Goal: Complete application form: Complete application form

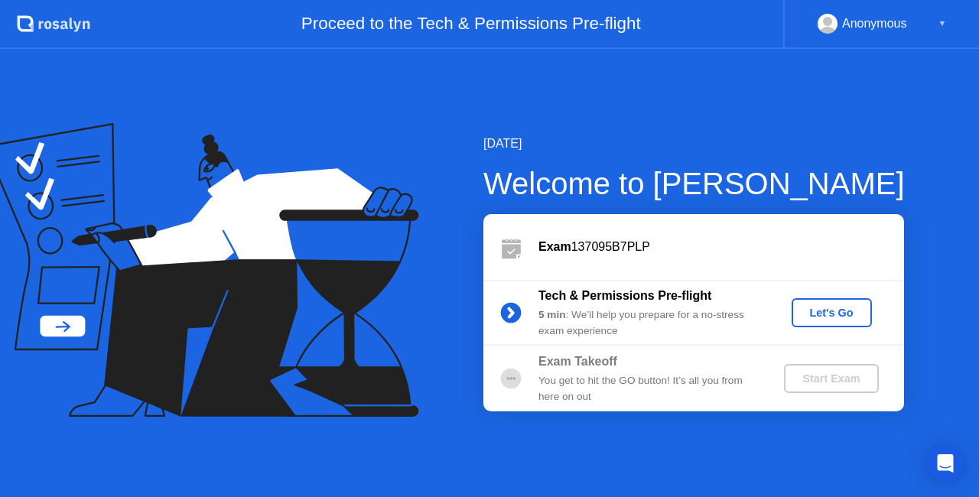
click at [821, 315] on div "Let's Go" at bounding box center [832, 313] width 68 height 12
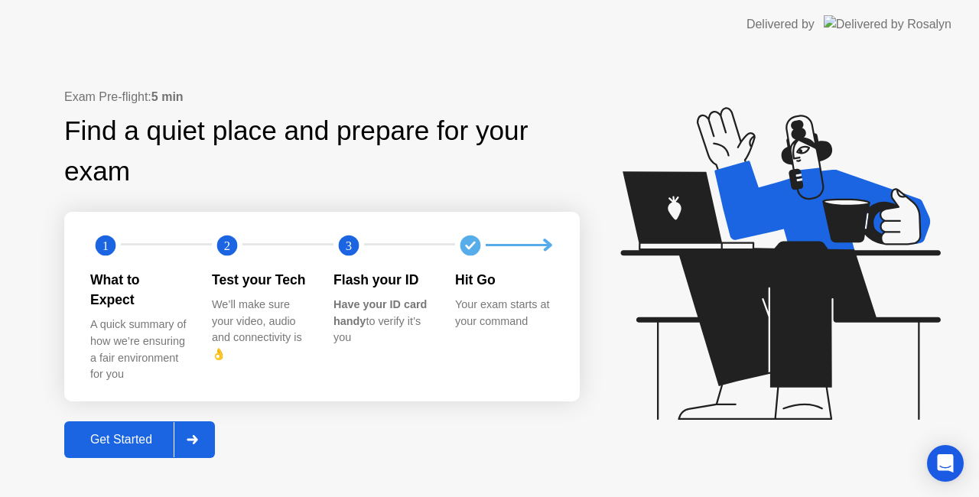
click at [118, 433] on div "Get Started" at bounding box center [121, 440] width 105 height 14
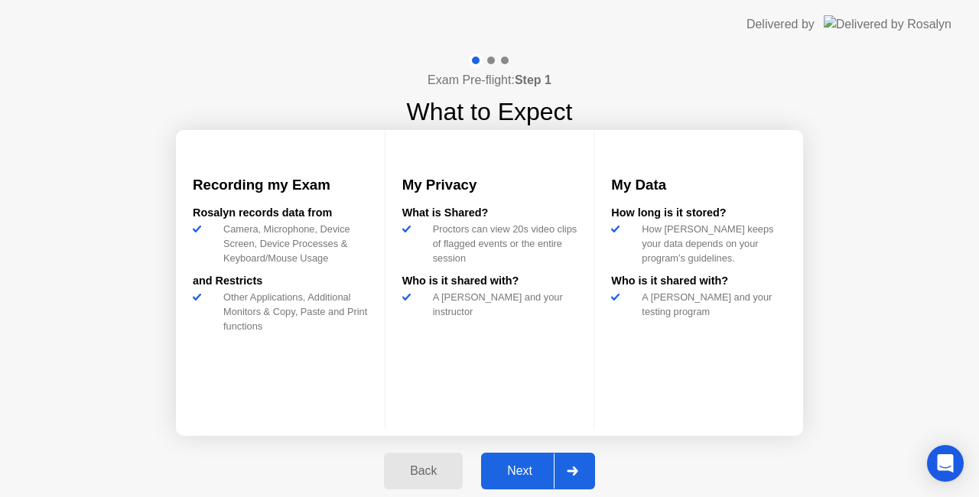
click at [528, 470] on div "Next" at bounding box center [520, 471] width 68 height 14
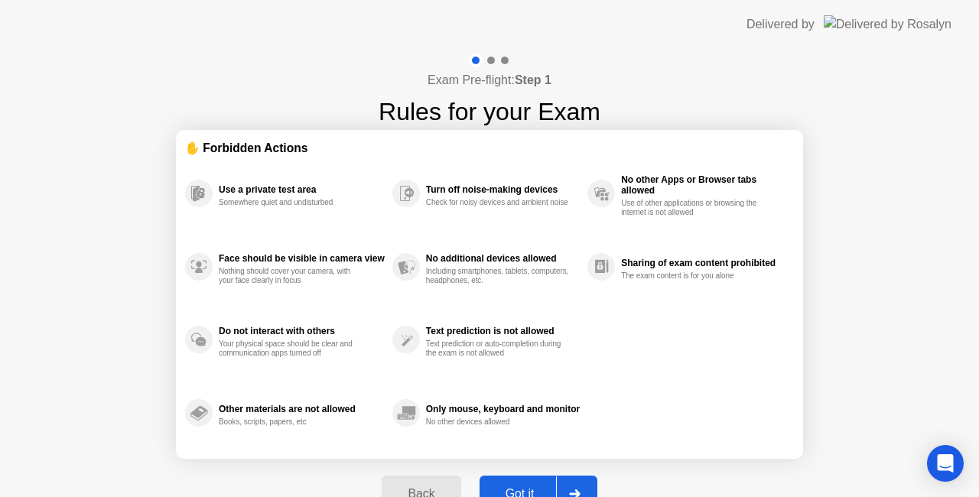
click at [520, 480] on button "Got it" at bounding box center [539, 494] width 118 height 37
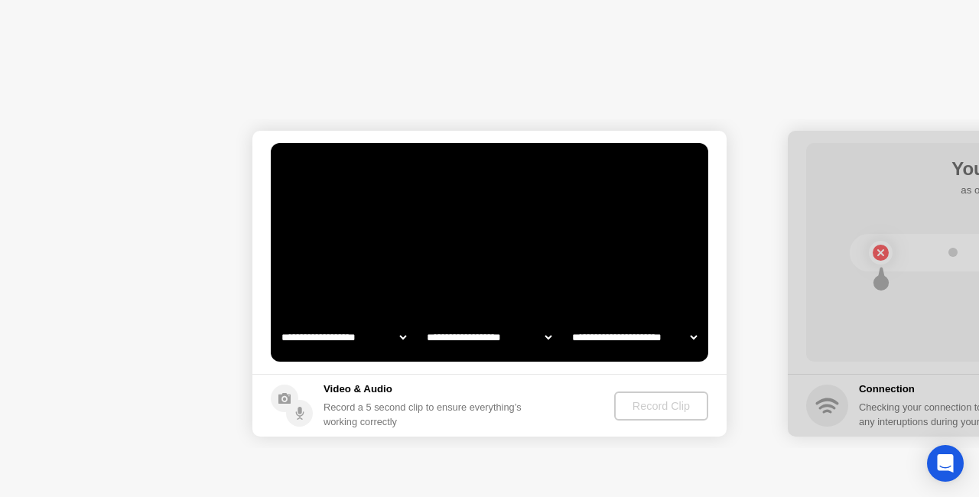
select select "**********"
select select "*******"
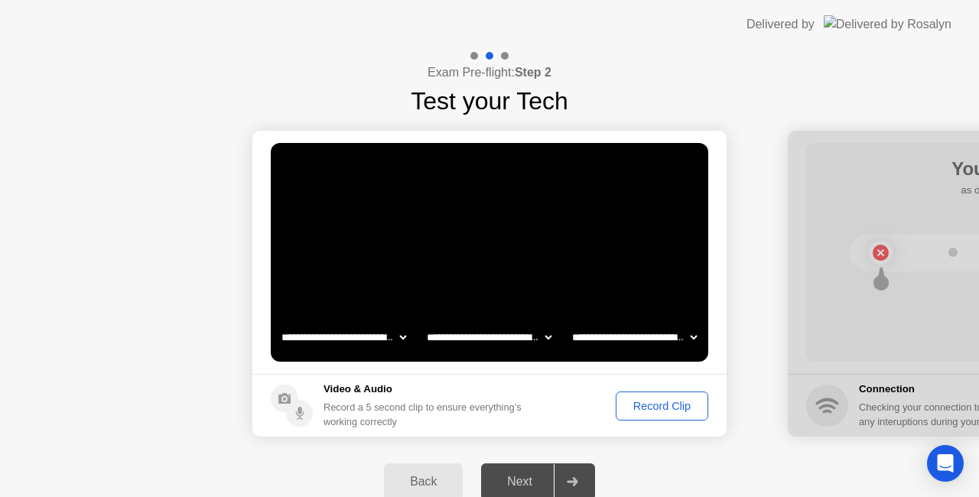
click at [399, 335] on select "**********" at bounding box center [343, 337] width 131 height 31
click at [425, 310] on video at bounding box center [489, 252] width 437 height 219
click at [549, 335] on select "**********" at bounding box center [489, 337] width 131 height 31
click at [571, 297] on video at bounding box center [489, 252] width 437 height 219
click at [670, 402] on div "Record Clip" at bounding box center [662, 406] width 82 height 12
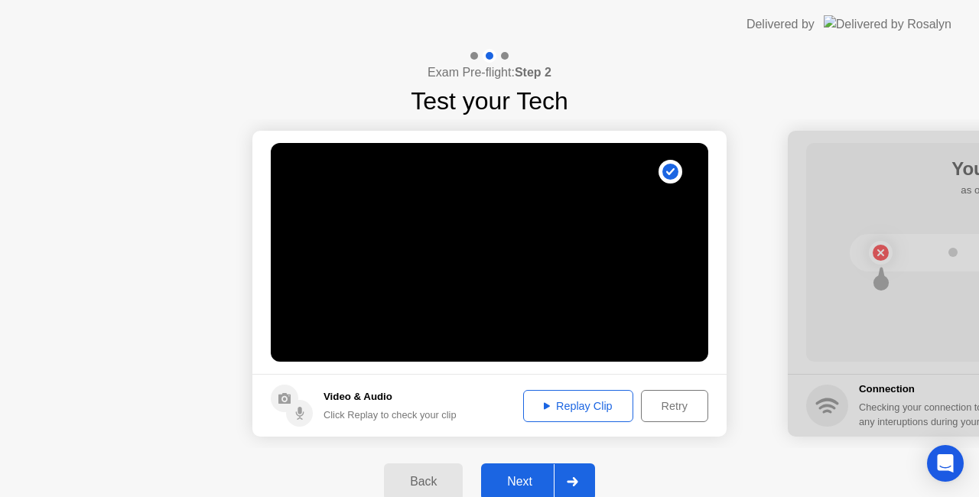
click at [670, 402] on div "Retry" at bounding box center [674, 406] width 57 height 12
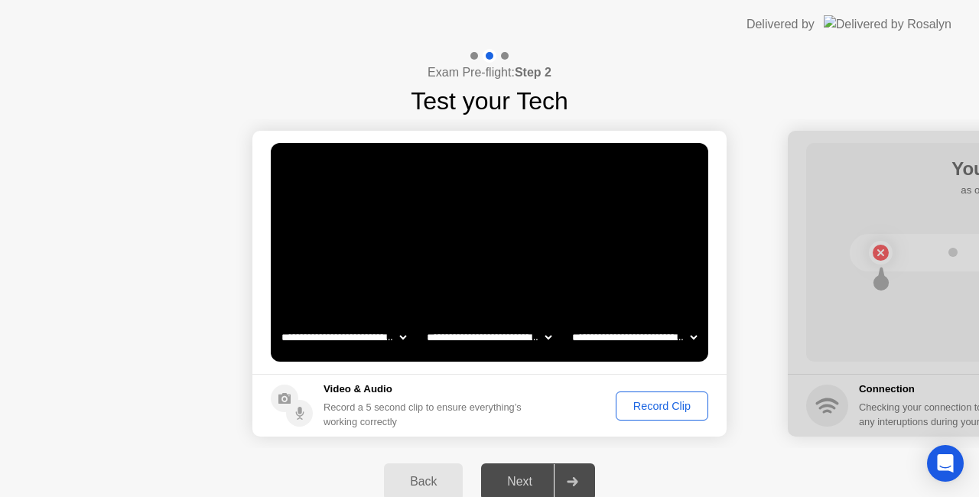
click at [670, 402] on div "Record Clip" at bounding box center [662, 406] width 82 height 12
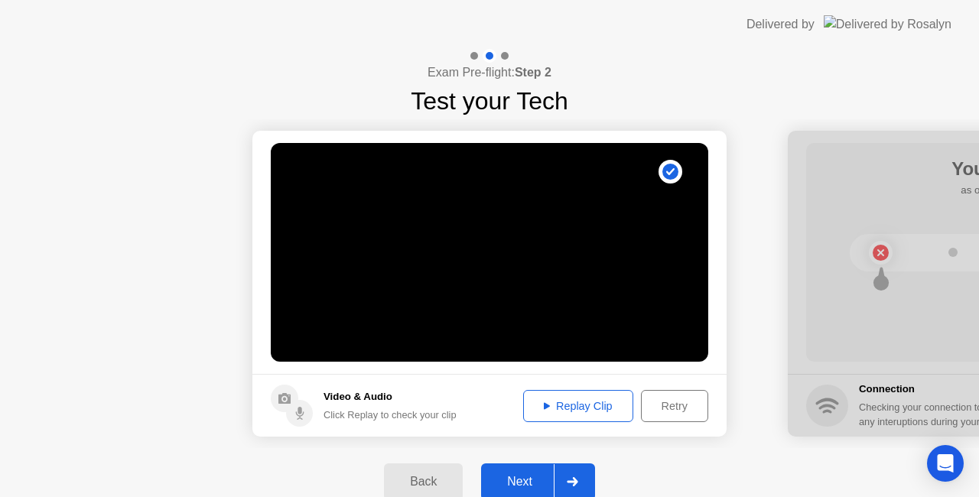
click at [670, 402] on div "Retry" at bounding box center [674, 406] width 57 height 12
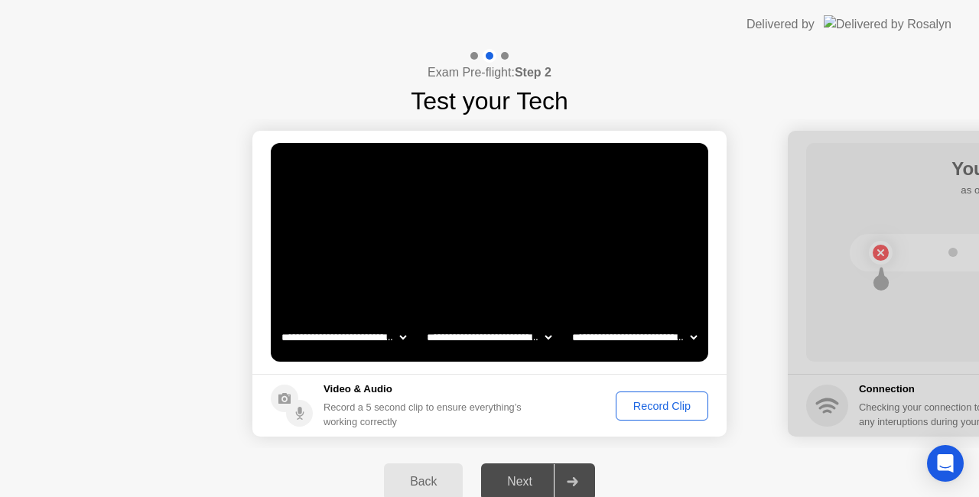
click at [670, 402] on div "Record Clip" at bounding box center [662, 406] width 82 height 12
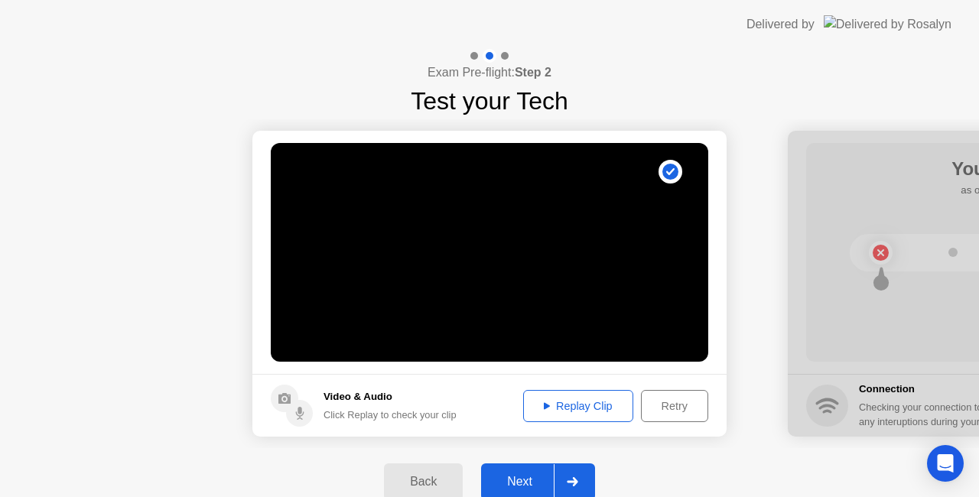
click at [590, 411] on div "Replay Clip" at bounding box center [577, 406] width 99 height 12
click at [518, 483] on div "Next" at bounding box center [520, 482] width 68 height 14
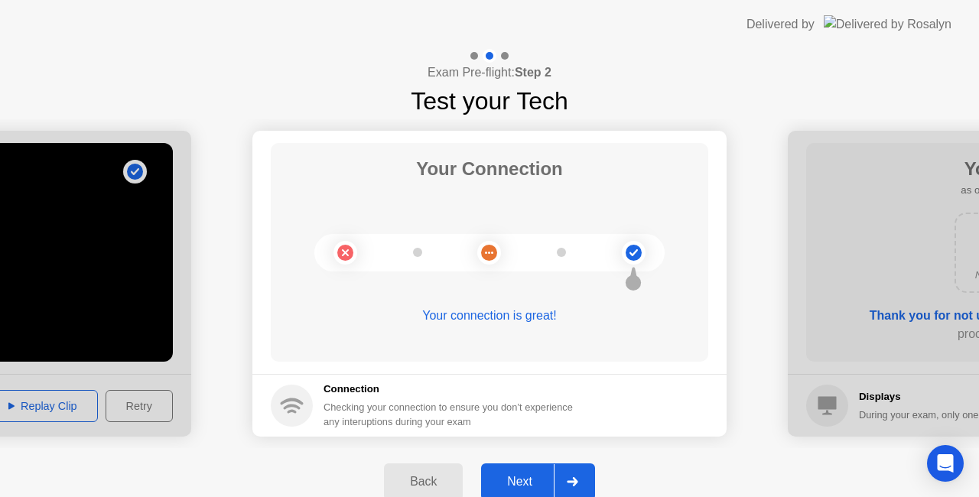
click at [518, 483] on div "Next" at bounding box center [520, 482] width 68 height 14
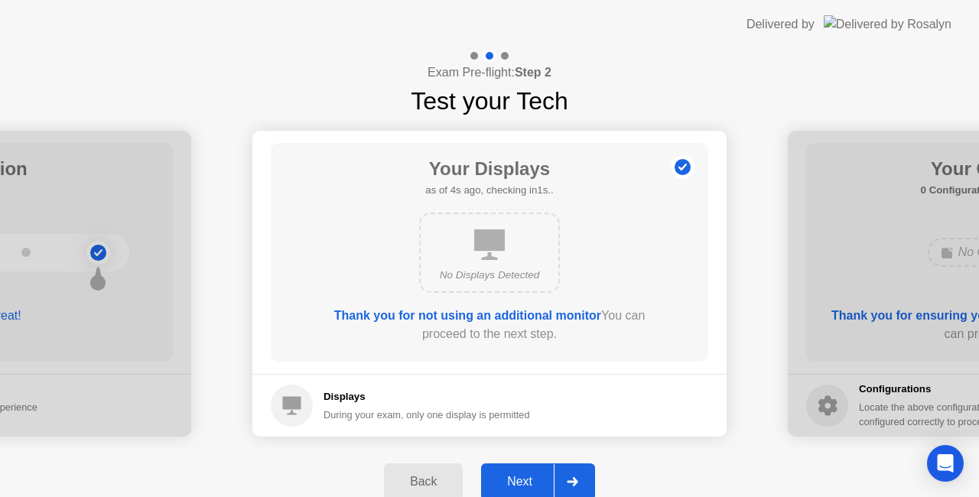
click at [518, 483] on div "Next" at bounding box center [520, 482] width 68 height 14
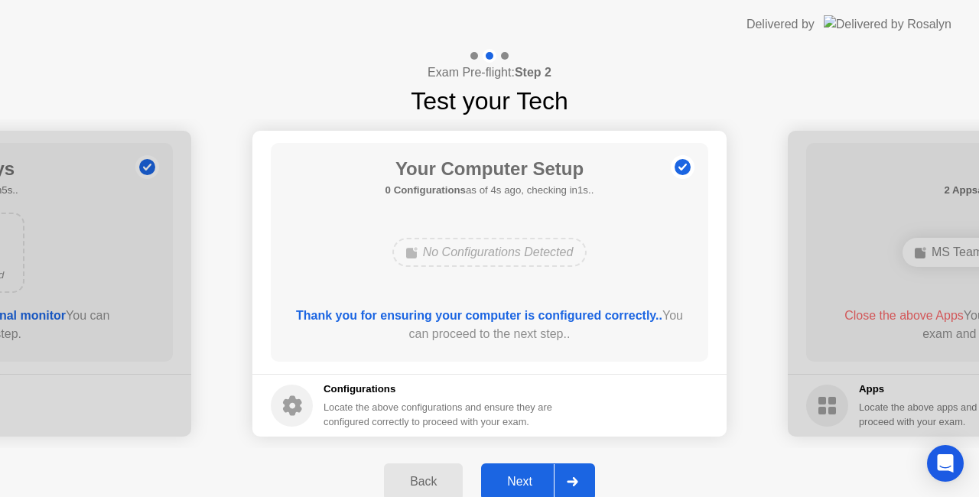
click at [518, 483] on div "Next" at bounding box center [520, 482] width 68 height 14
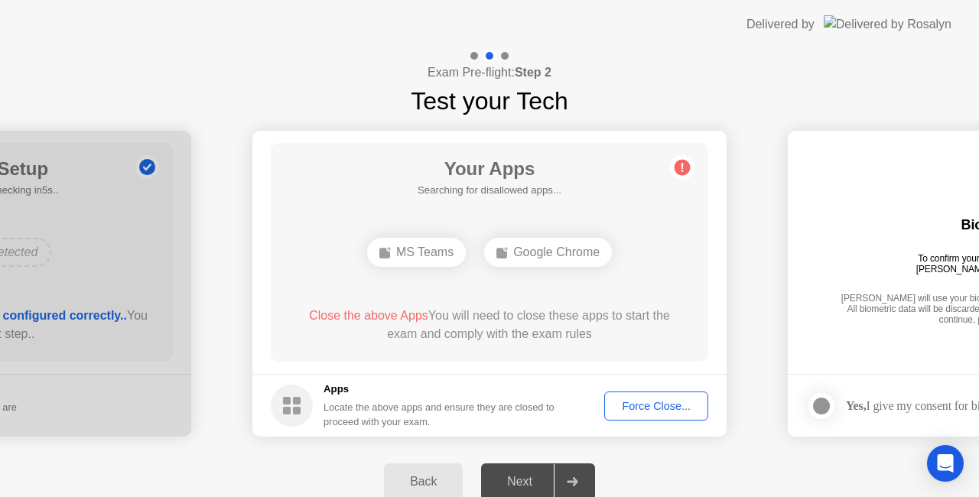
click at [633, 405] on div "Force Close..." at bounding box center [656, 406] width 93 height 12
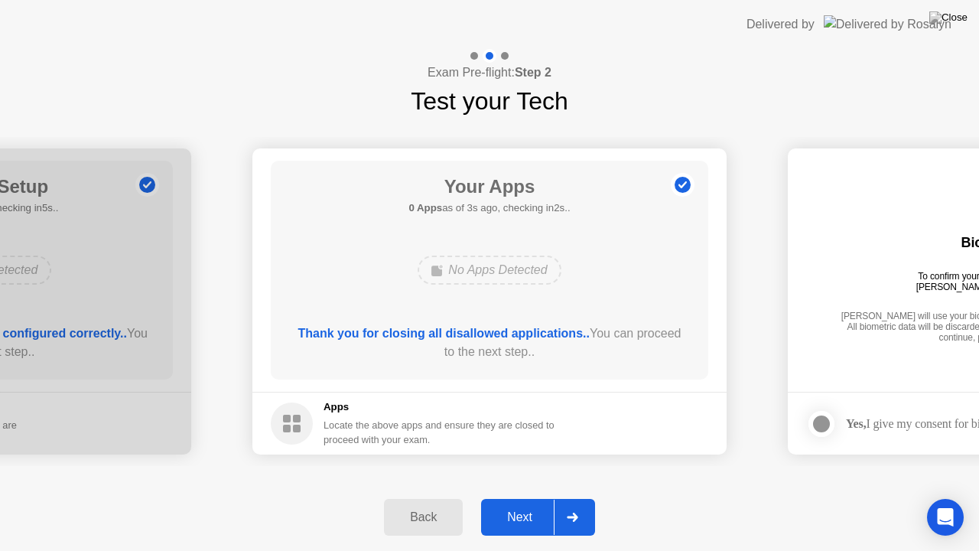
click at [522, 496] on div "Next" at bounding box center [520, 517] width 68 height 14
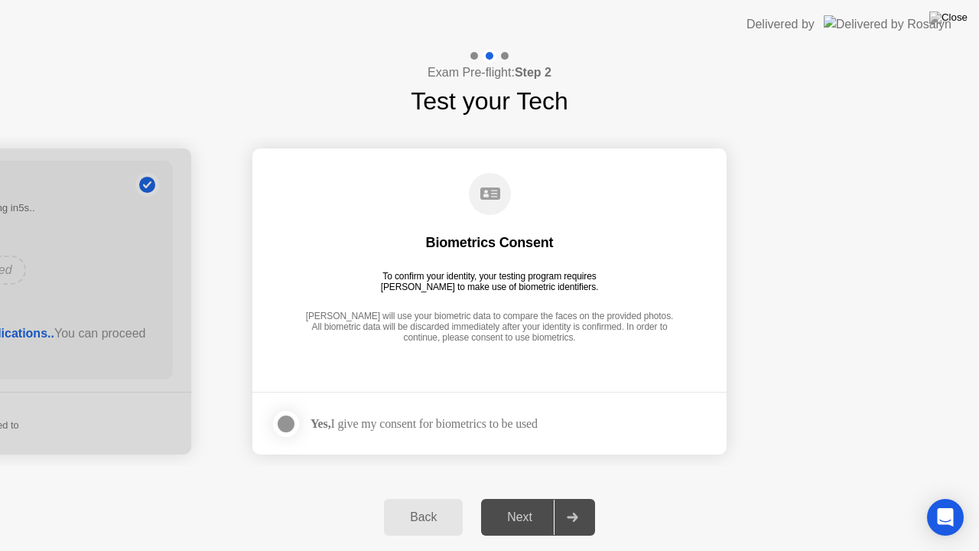
click at [294, 428] on div at bounding box center [286, 424] width 18 height 18
click at [532, 496] on div "Next" at bounding box center [520, 517] width 68 height 14
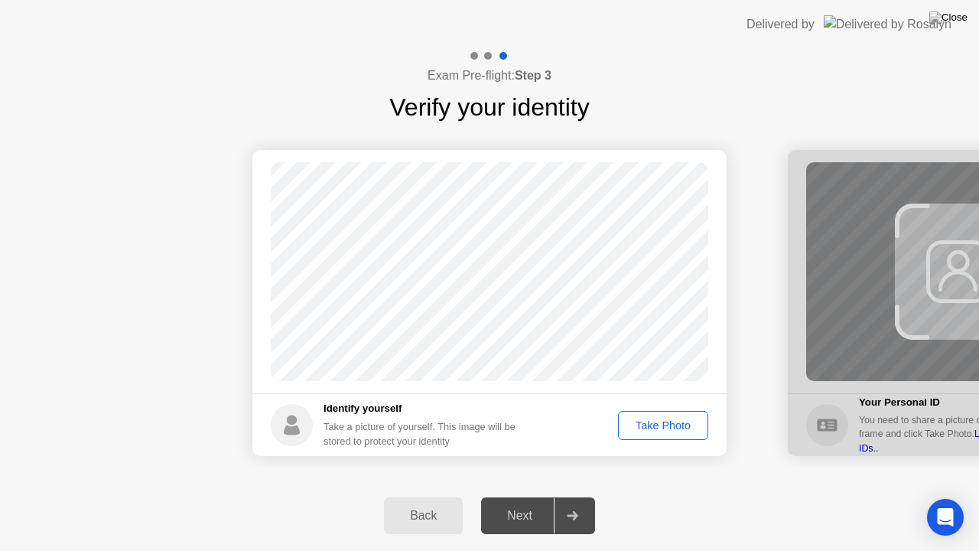
click at [652, 423] on div "Take Photo" at bounding box center [663, 425] width 80 height 12
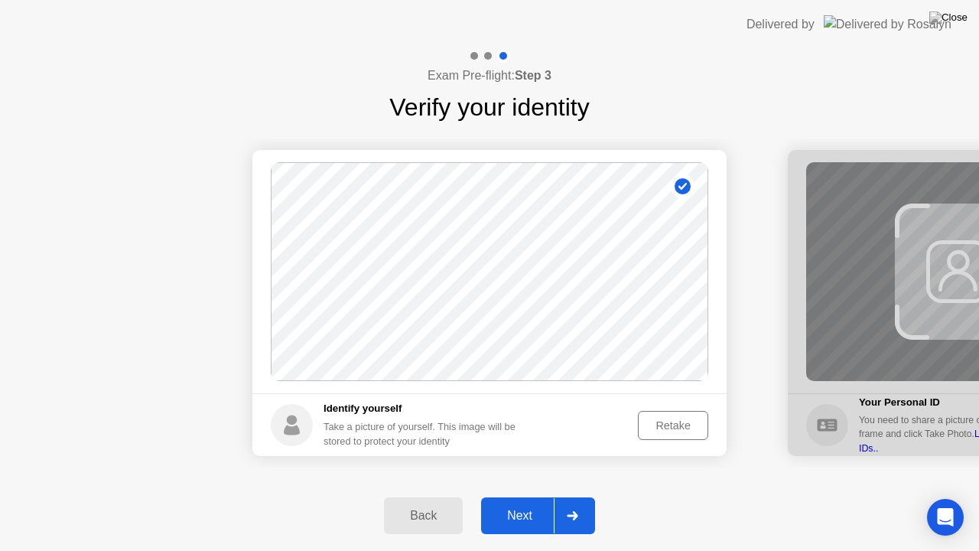
click at [517, 496] on div "Next" at bounding box center [520, 516] width 68 height 14
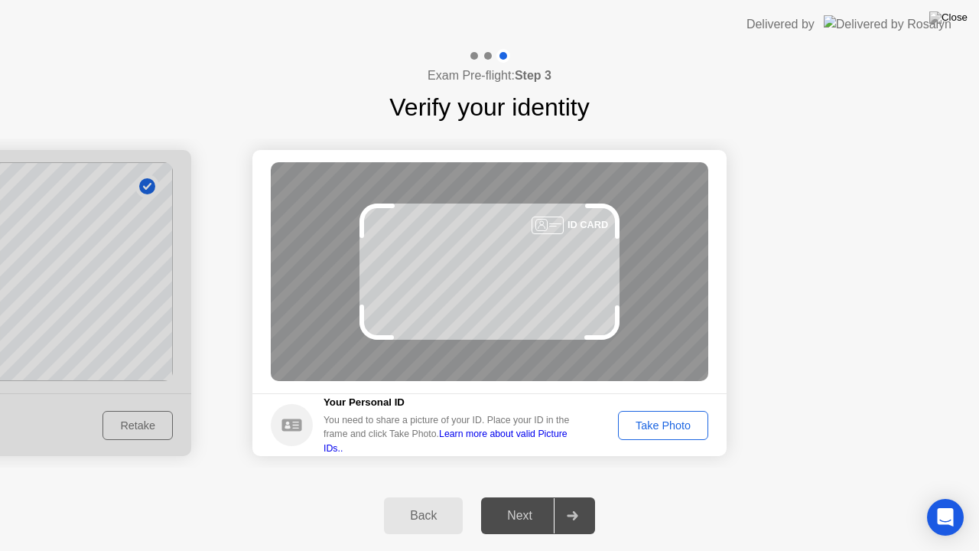
click at [652, 420] on div "Take Photo" at bounding box center [663, 425] width 80 height 12
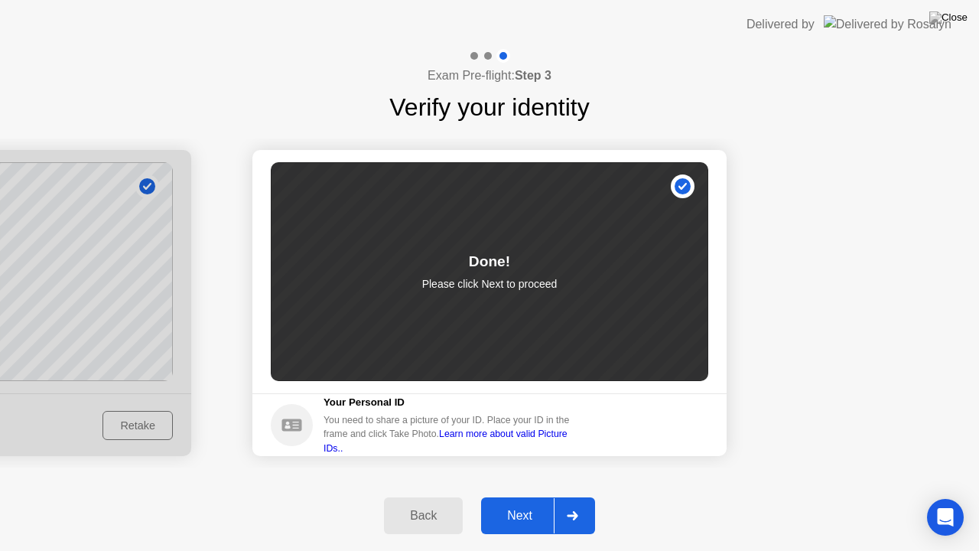
click at [528, 496] on button "Next" at bounding box center [538, 515] width 114 height 37
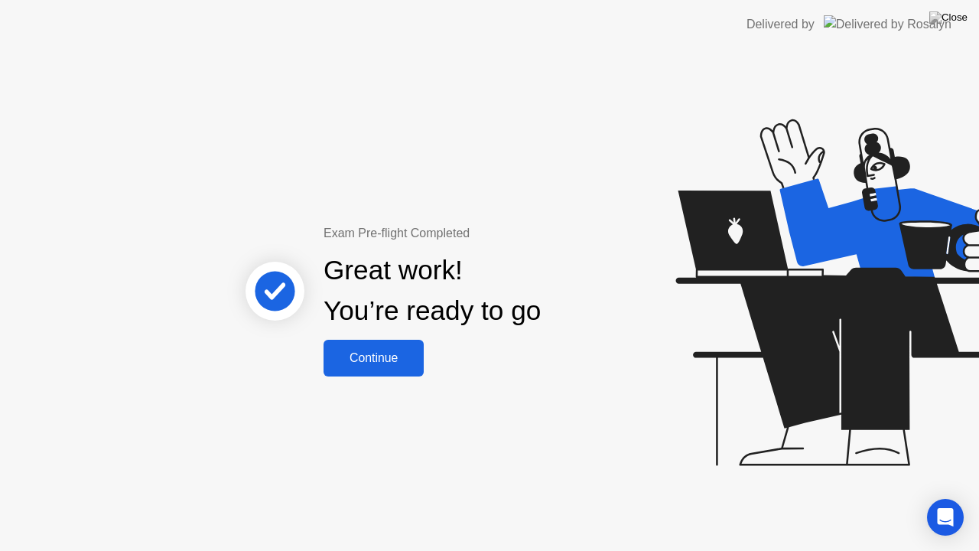
click at [389, 356] on div "Continue" at bounding box center [373, 358] width 91 height 14
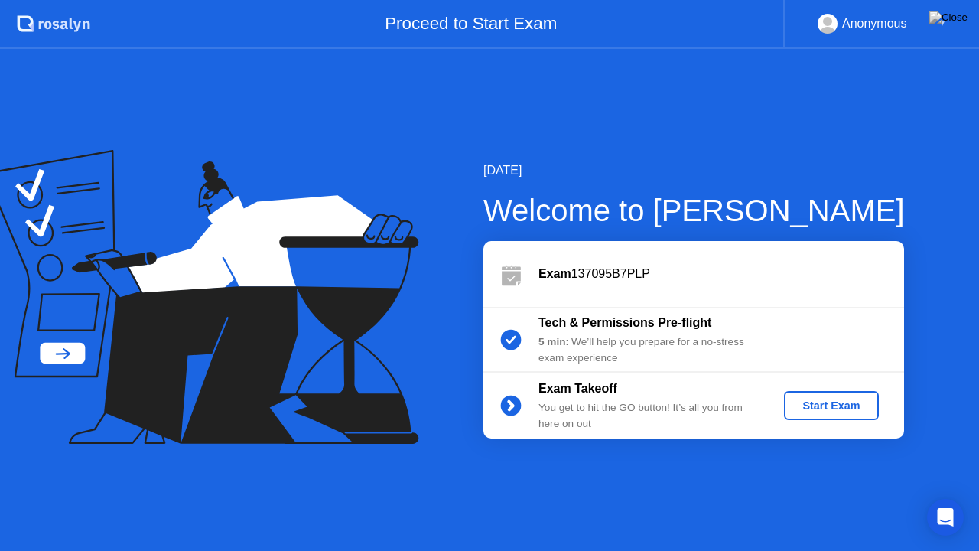
click at [831, 401] on div "Start Exam" at bounding box center [831, 405] width 82 height 12
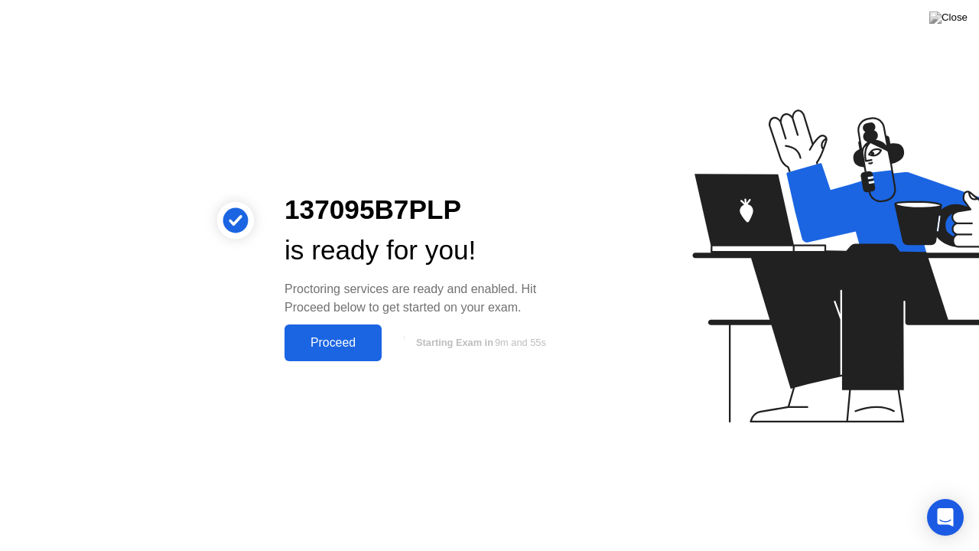
click at [324, 336] on div "Proceed" at bounding box center [333, 343] width 88 height 14
